Goal: Task Accomplishment & Management: Manage account settings

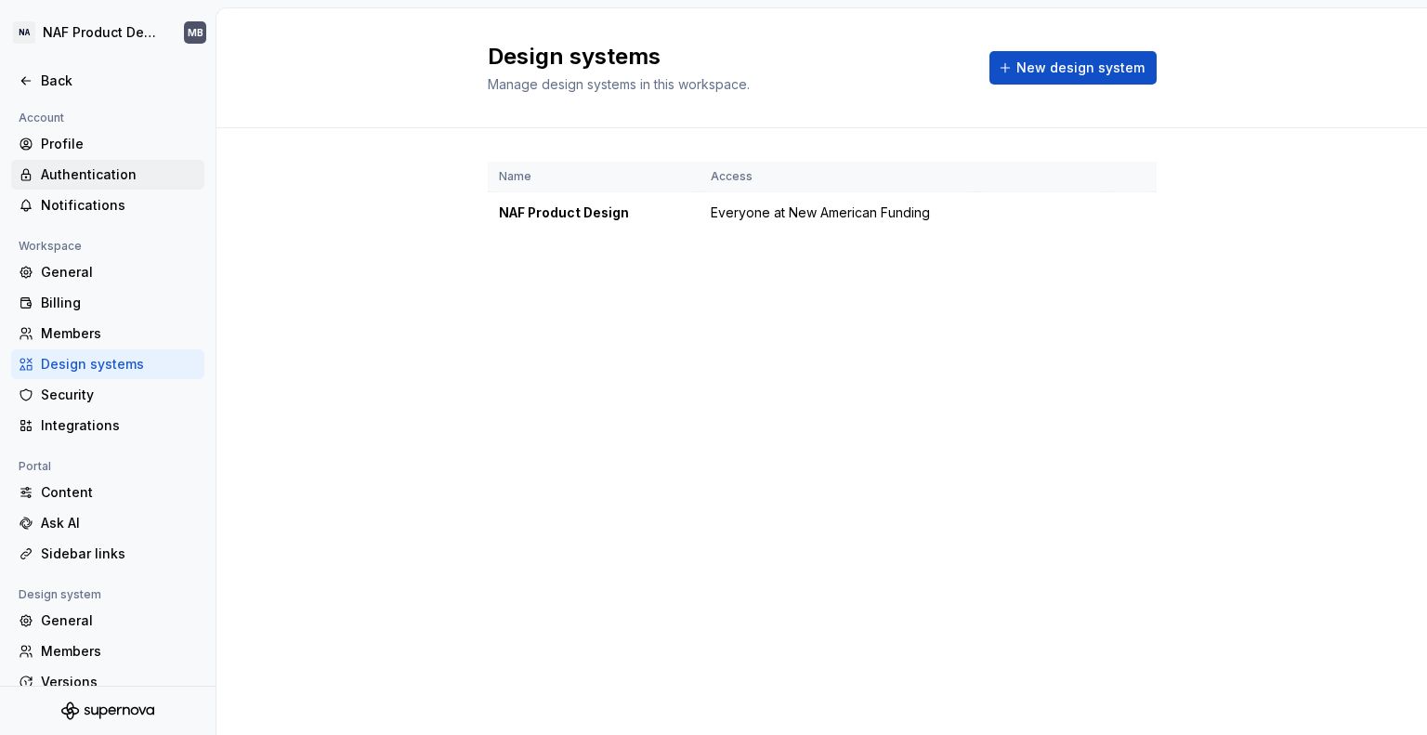
click at [103, 182] on div "Authentication" at bounding box center [119, 174] width 156 height 19
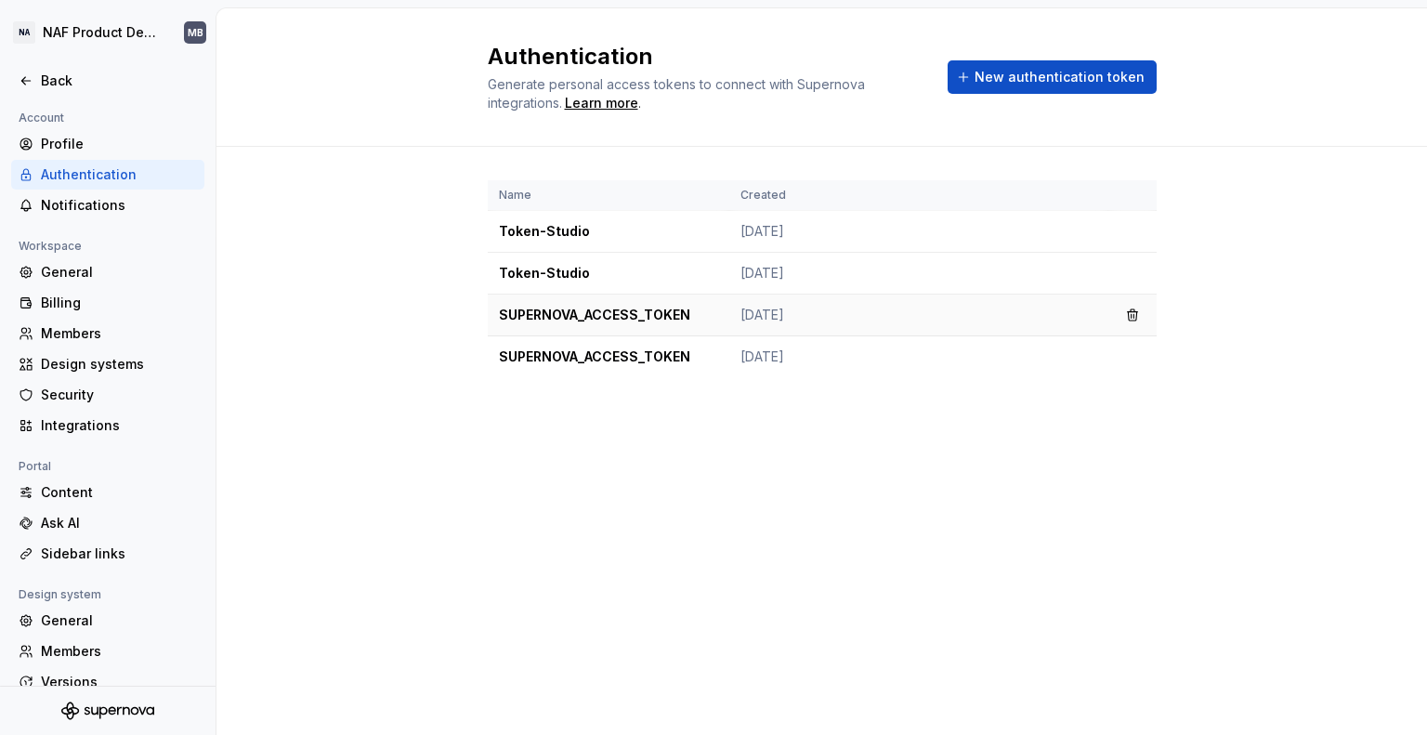
click at [621, 303] on td "SUPERNOVA_ACCESS_TOKEN" at bounding box center [609, 315] width 242 height 42
drag, startPoint x: 357, startPoint y: 118, endPoint x: 193, endPoint y: 189, distance: 178.4
click at [357, 118] on div "Authentication Generate personal access tokens to connect with Supernova integr…" at bounding box center [821, 77] width 1210 height 138
click at [85, 366] on div "Design systems" at bounding box center [119, 364] width 156 height 19
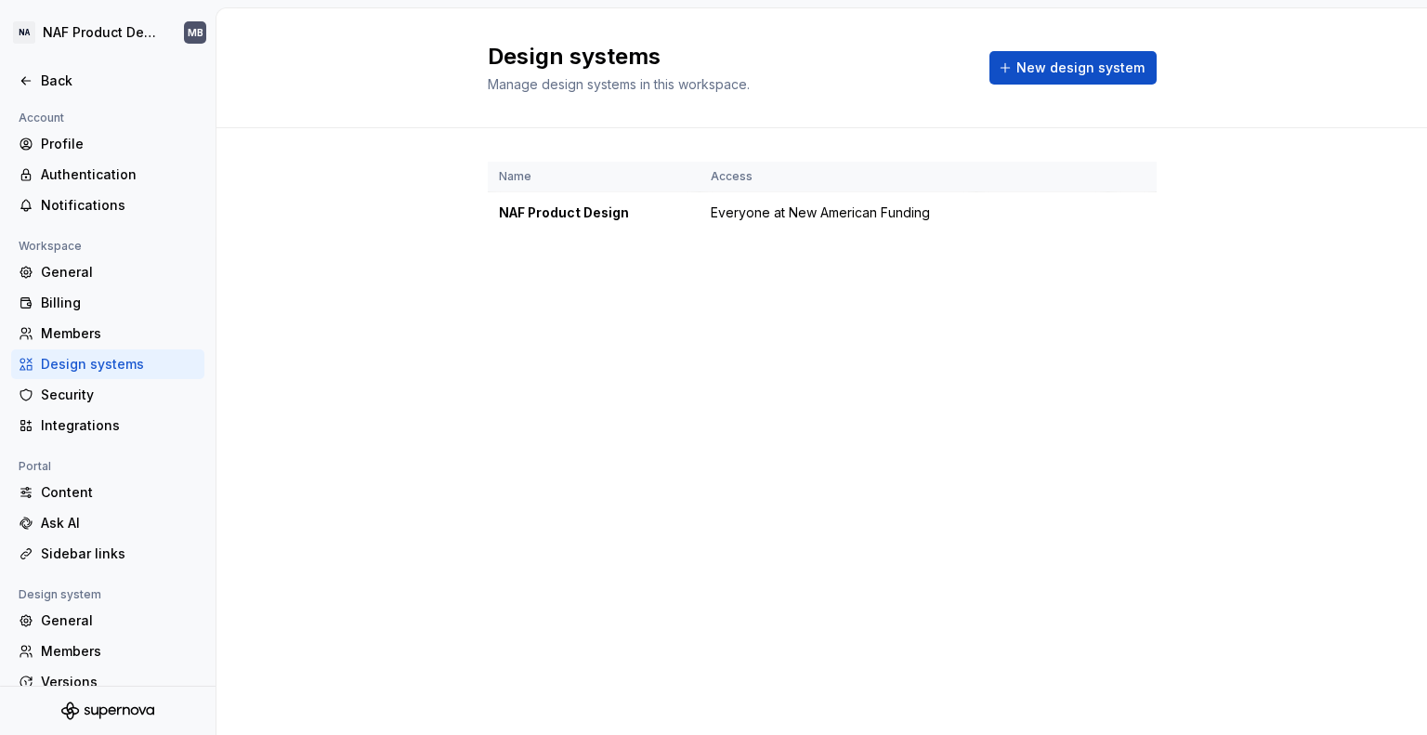
click at [784, 270] on div "Name Access NAF Product Design Everyone at New American Funding" at bounding box center [822, 216] width 669 height 176
click at [132, 364] on div "Design systems" at bounding box center [119, 364] width 156 height 19
click at [115, 356] on div "Design systems" at bounding box center [119, 364] width 156 height 19
click at [535, 217] on div "NAF Product Design" at bounding box center [593, 212] width 189 height 19
click at [828, 213] on span "Everyone at New American Funding" at bounding box center [820, 212] width 219 height 19
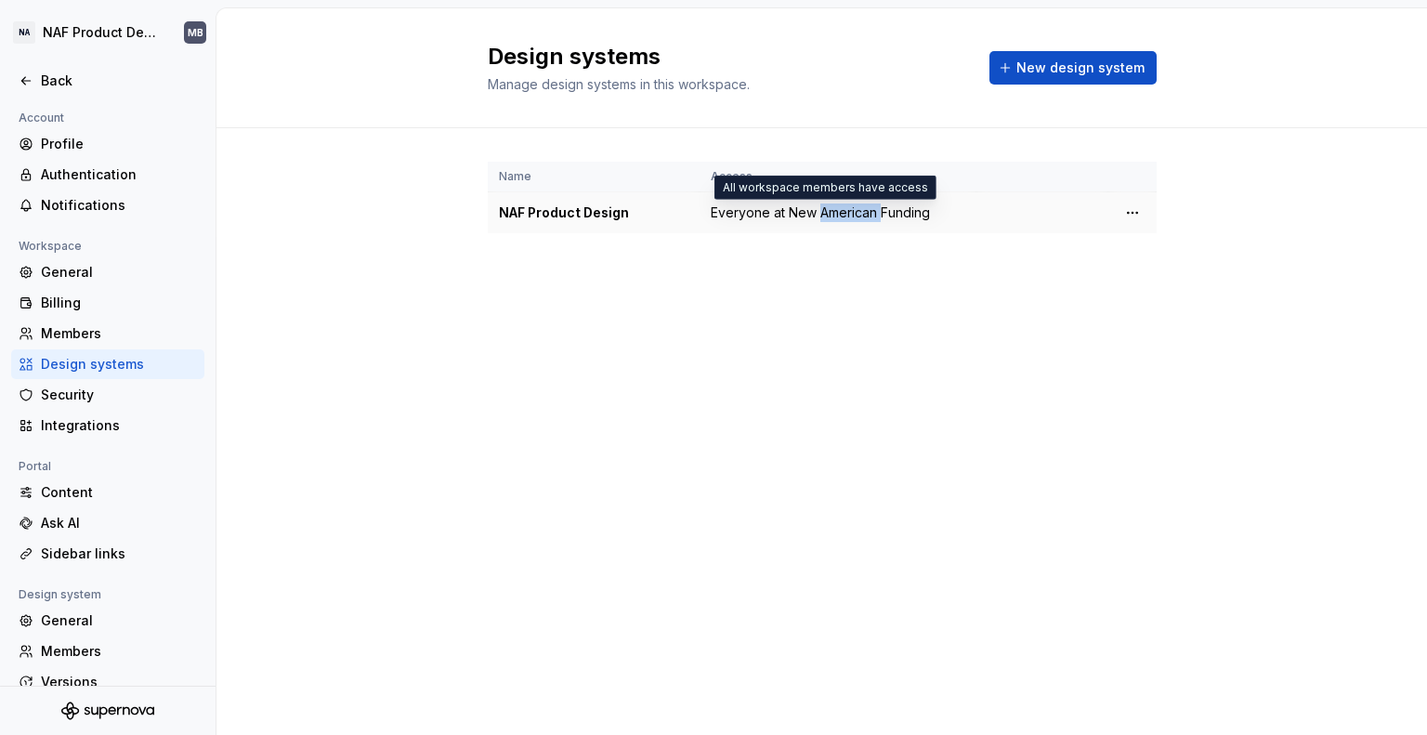
drag, startPoint x: 828, startPoint y: 213, endPoint x: 813, endPoint y: 211, distance: 15.0
click at [827, 212] on span "Everyone at New American Funding" at bounding box center [820, 212] width 219 height 19
click at [135, 356] on div "Design systems" at bounding box center [119, 364] width 156 height 19
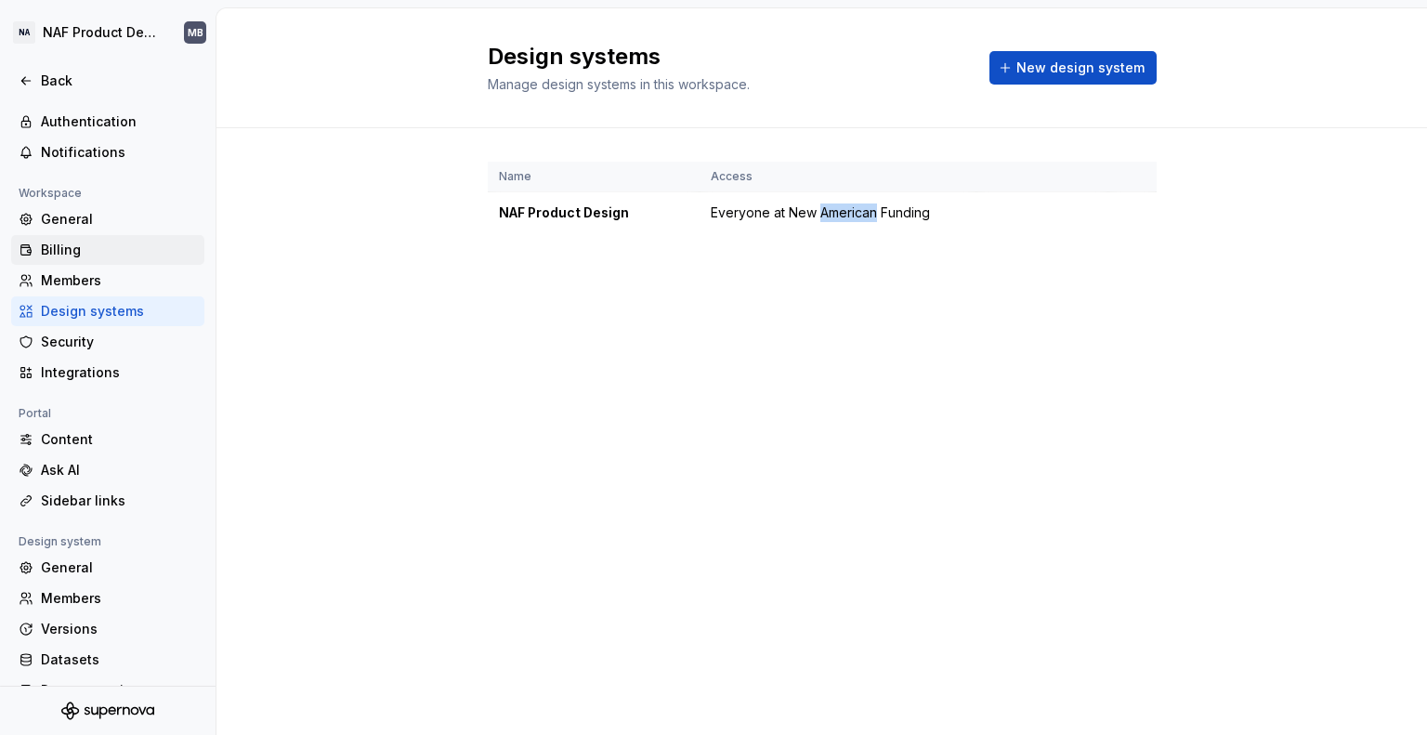
scroll to position [83, 0]
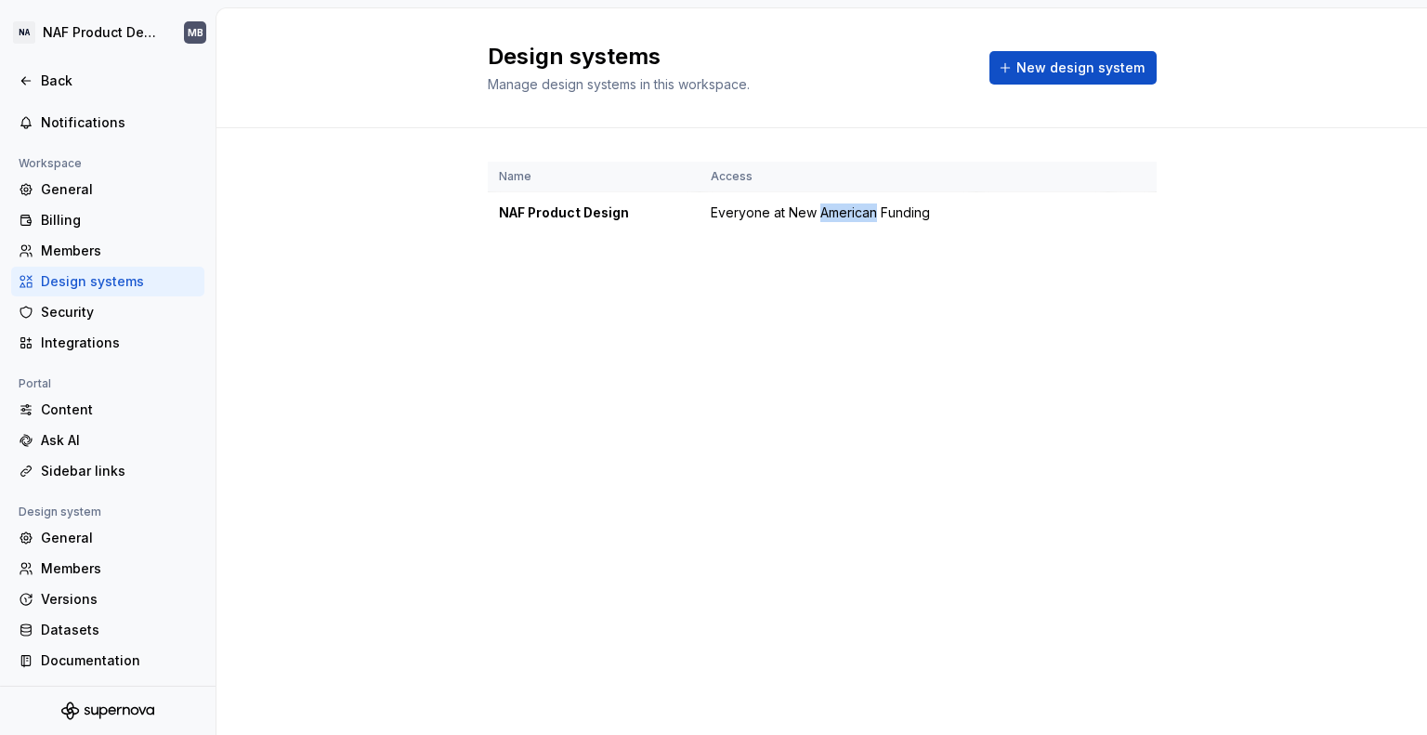
click at [124, 281] on div "Design systems" at bounding box center [119, 281] width 156 height 19
